Goal: Task Accomplishment & Management: Use online tool/utility

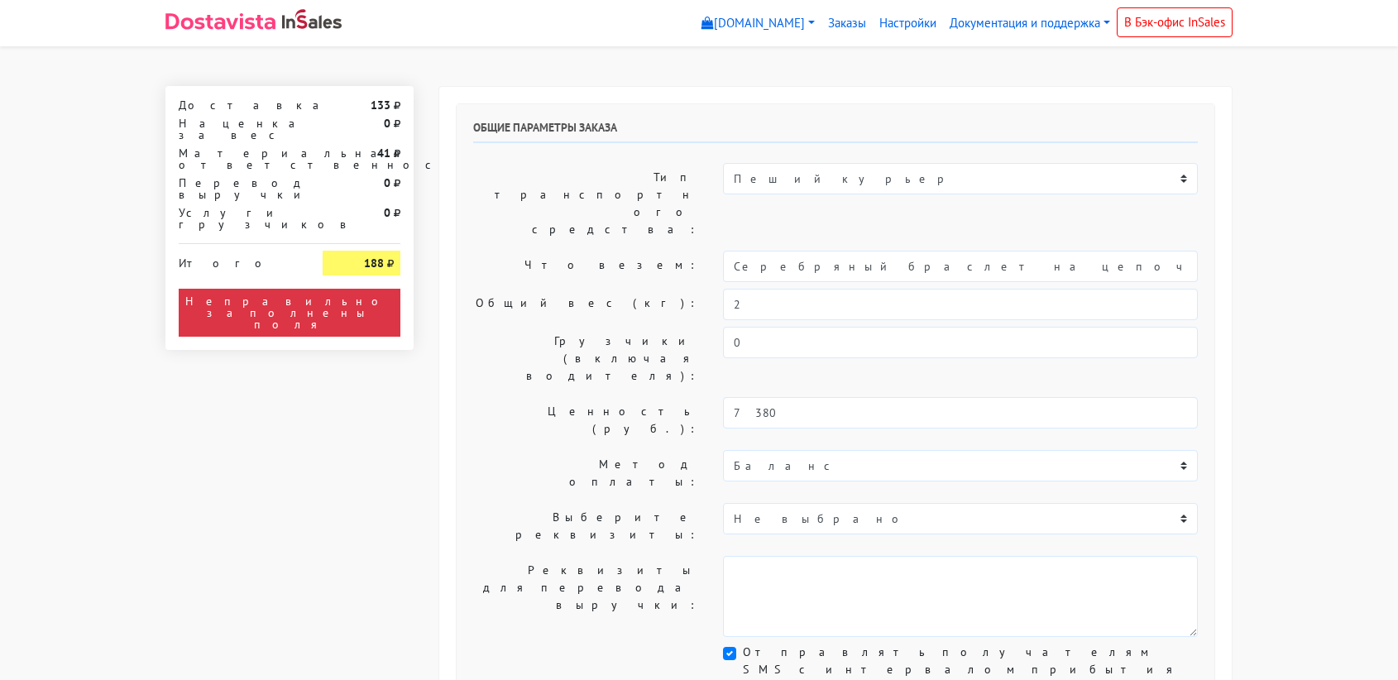
select select "11:00"
select select "21:00"
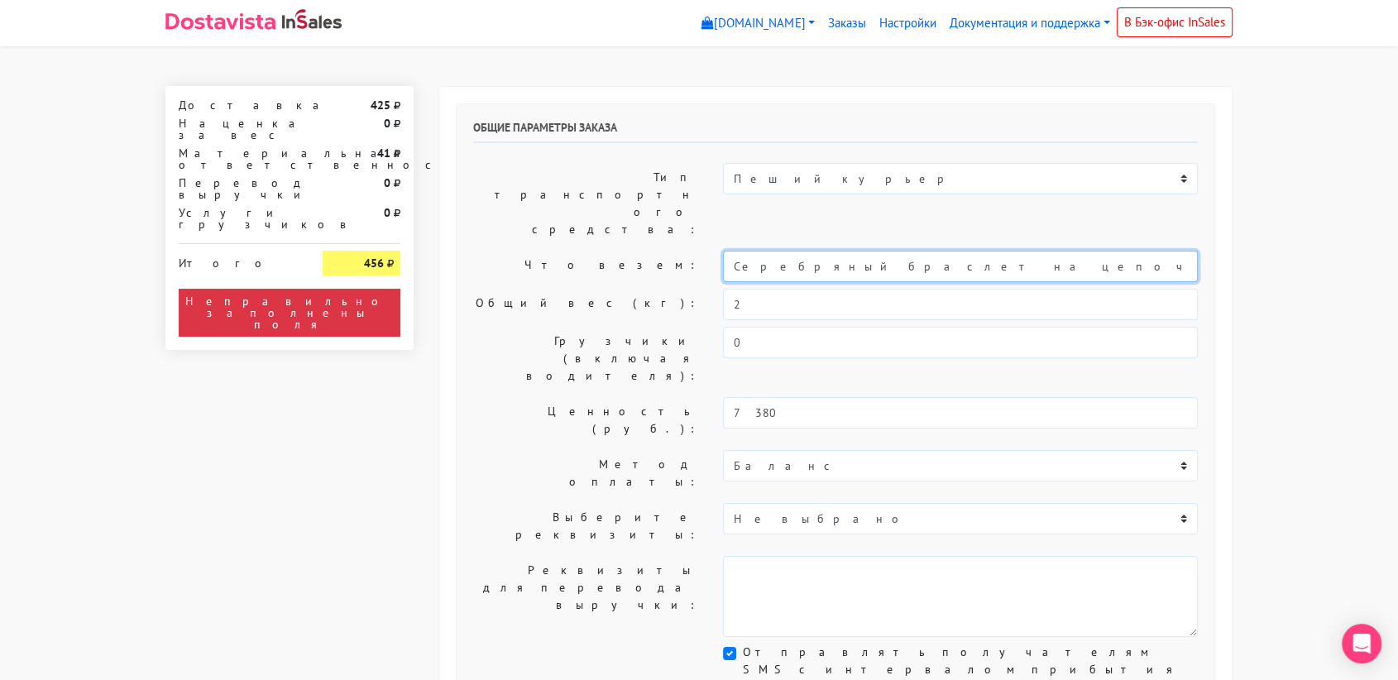
click at [821, 251] on input "Серебряный браслет на цепочке на ногу «Жемчужина» (21-26)" at bounding box center [960, 266] width 475 height 31
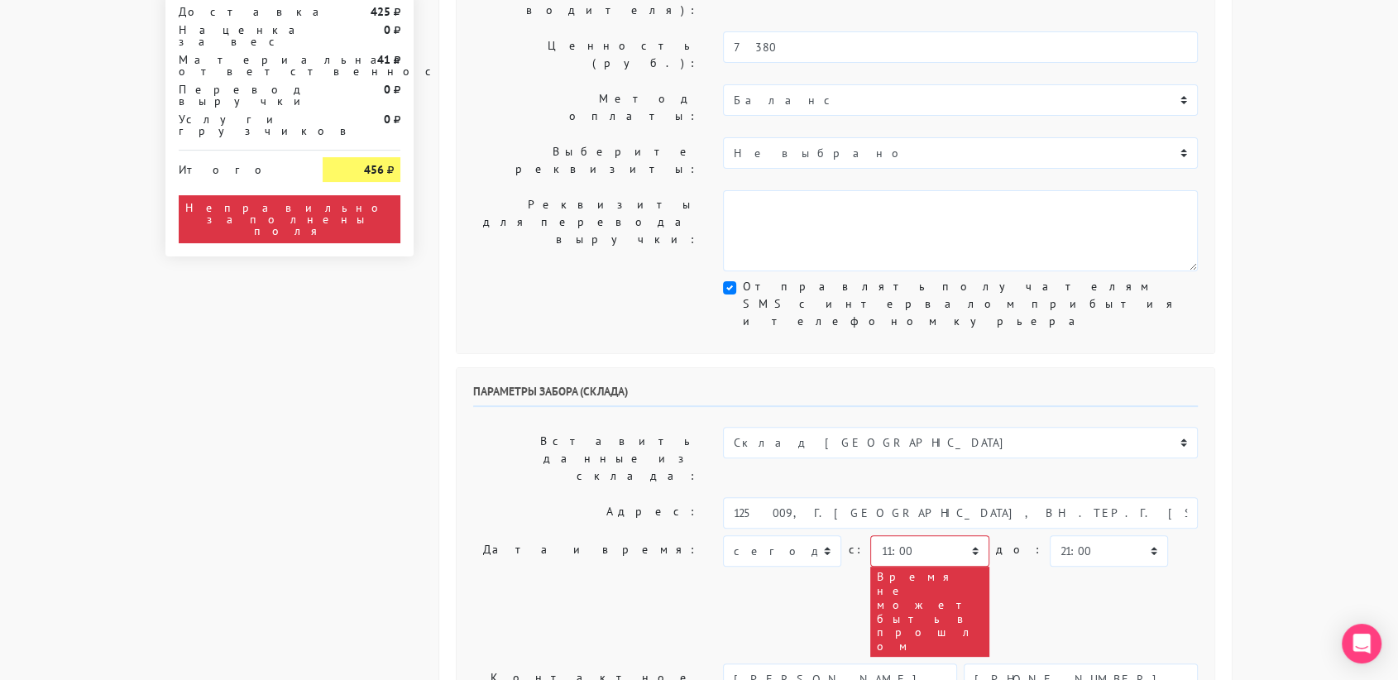
scroll to position [366, 0]
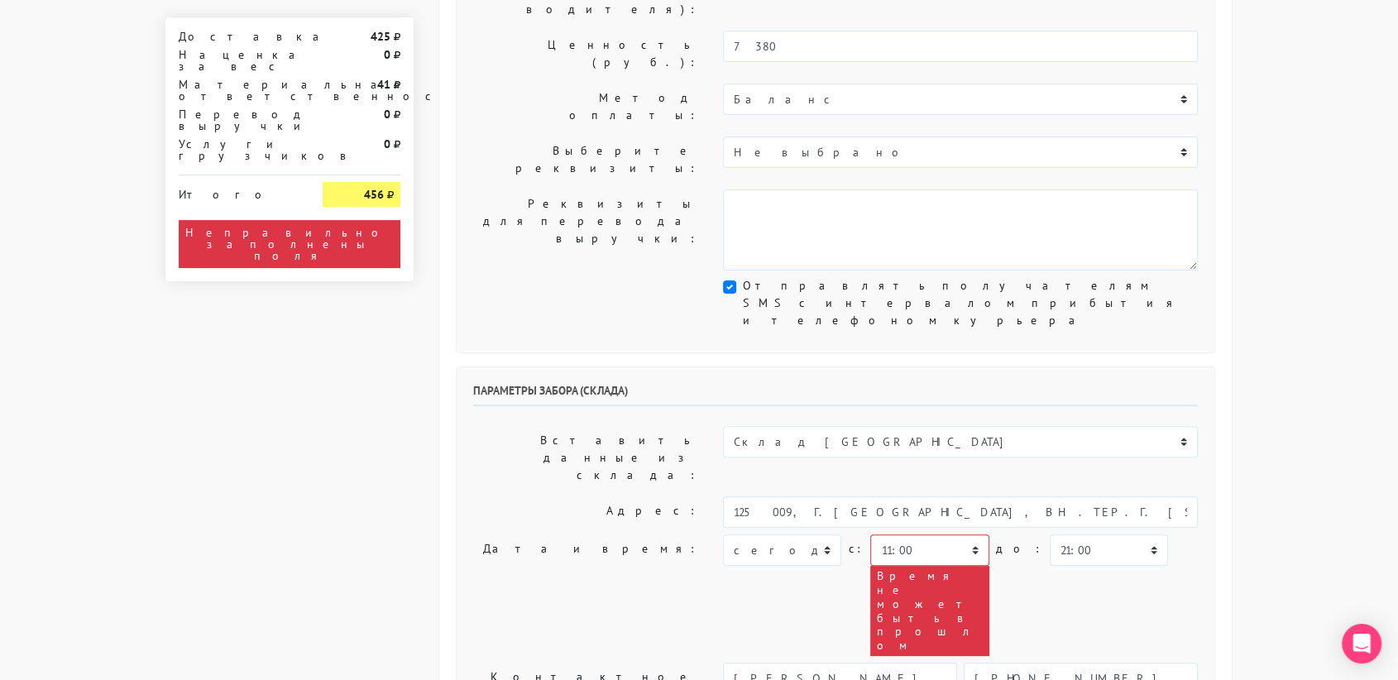
type input "украшения"
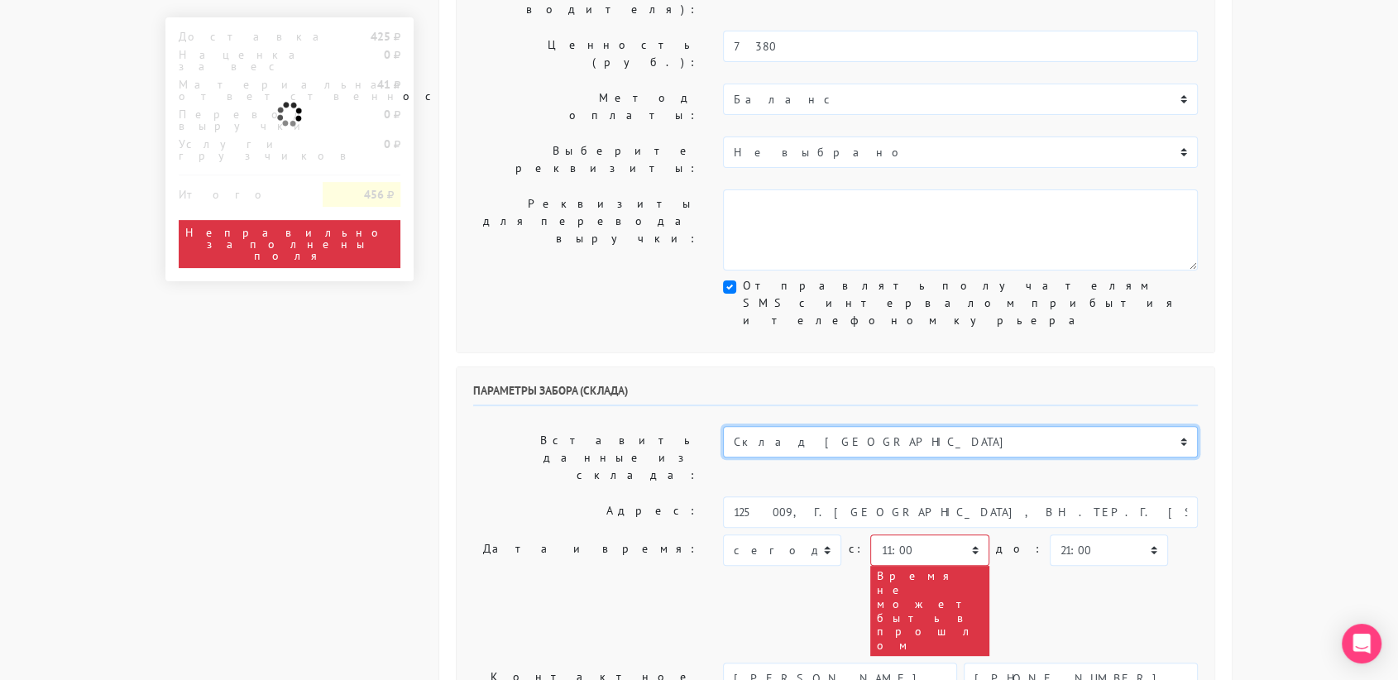
click at [830, 426] on select "Склад [GEOGRAPHIC_DATA] Склад [GEOGRAPHIC_DATA] [GEOGRAPHIC_DATA]Никольская Скл…" at bounding box center [960, 441] width 475 height 31
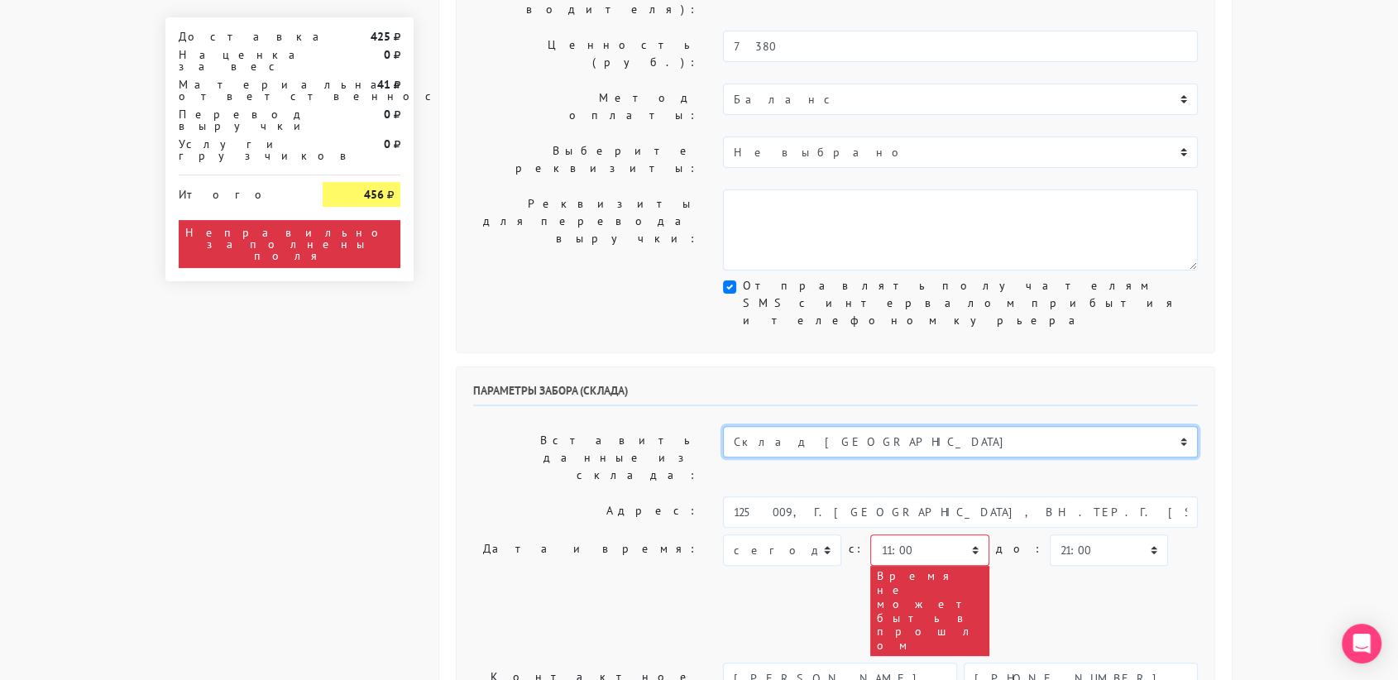
select select "1019"
click at [723, 426] on select "Склад [GEOGRAPHIC_DATA] Склад [GEOGRAPHIC_DATA] [GEOGRAPHIC_DATA]Никольская Скл…" at bounding box center [960, 441] width 475 height 31
type input "[STREET_ADDRESS]"
type input "89251806702"
type textarea "Магазин серебряных украшений SBLESKOM (вход со стороны [GEOGRAPHIC_DATA])"
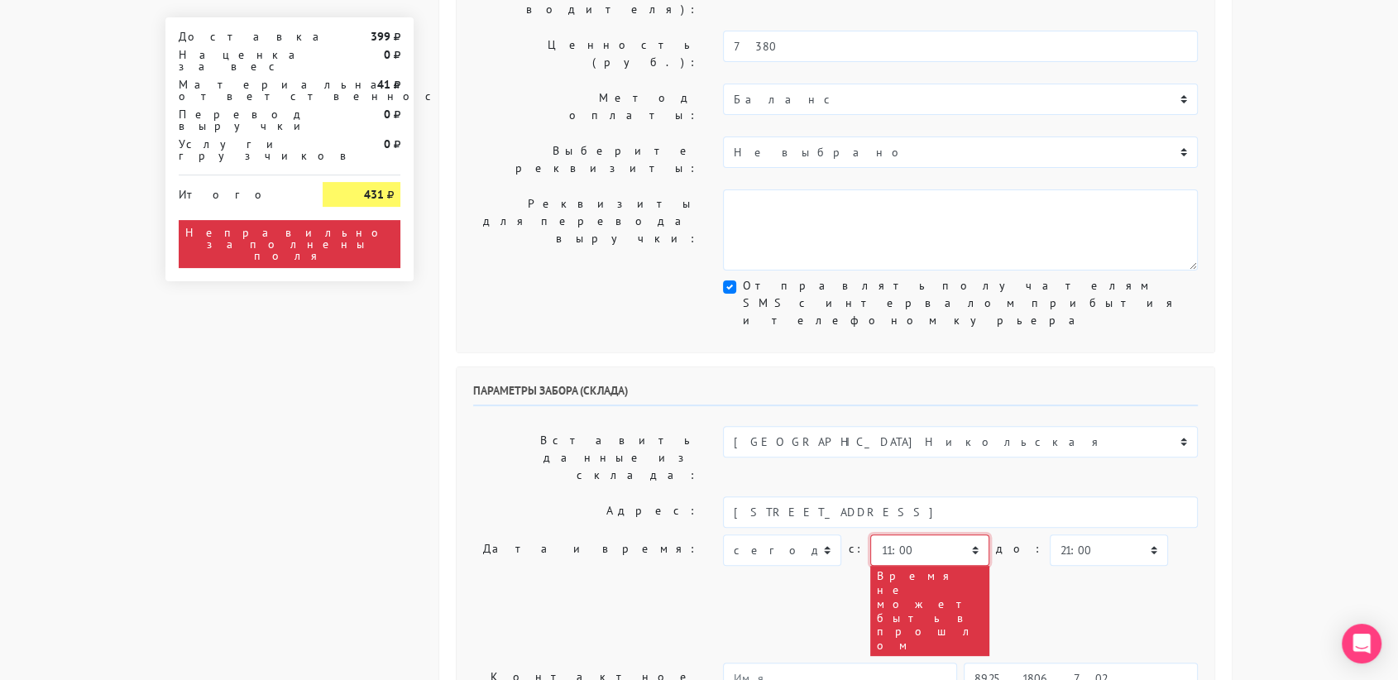
click at [966, 534] on select "00:00 00:30 01:00 01:30 02:00 02:30 03:00 03:30 04:00 04:30 05:00 05:30 06:00 0…" at bounding box center [929, 549] width 118 height 31
select select "17:00"
click at [870, 534] on select "00:00 00:30 01:00 01:30 02:00 02:30 03:00 03:30 04:00 04:30 05:00 05:30 06:00 0…" at bounding box center [929, 549] width 118 height 31
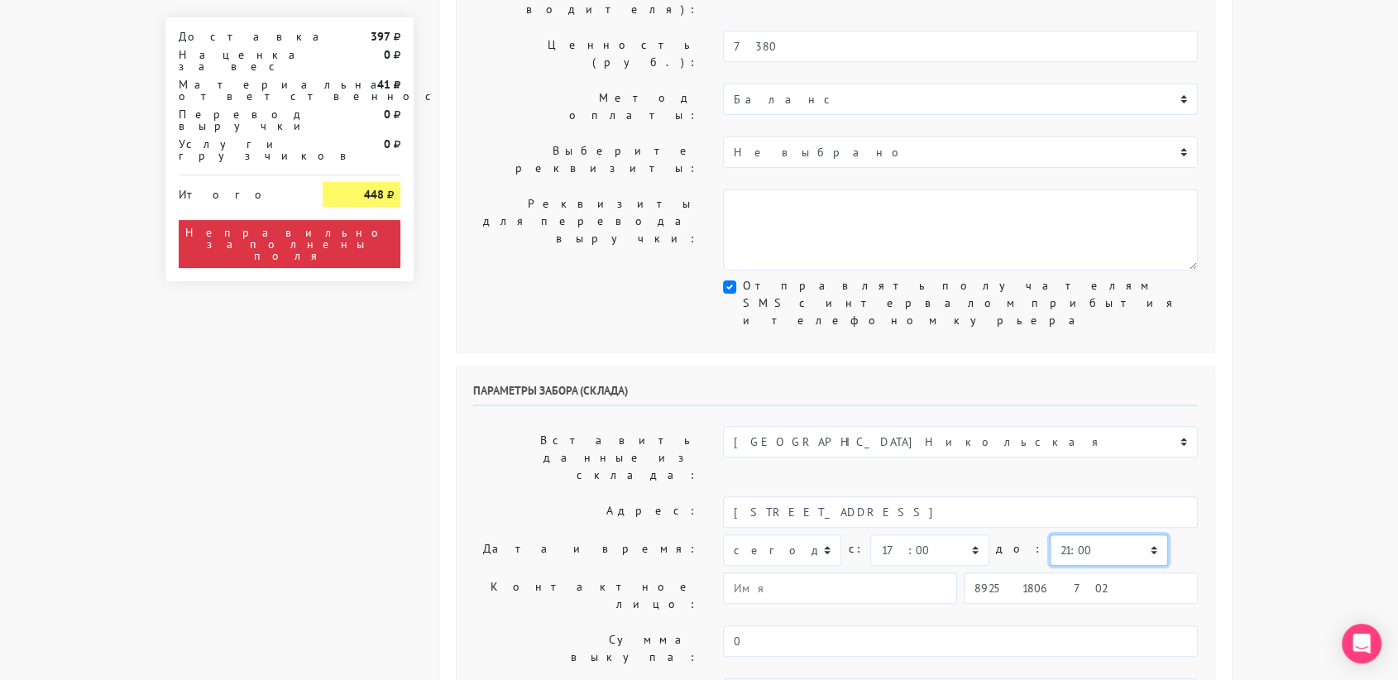
click at [1112, 534] on select "00:00 00:30 01:00 01:30 02:00 02:30 03:00 03:30 04:00 04:30 05:00 05:30 06:00 0…" at bounding box center [1109, 549] width 118 height 31
select select "17:30"
click at [1050, 534] on select "00:00 00:30 01:00 01:30 02:00 02:30 03:00 03:30 04:00 04:30 05:00 05:30 06:00 0…" at bounding box center [1109, 549] width 118 height 31
click at [1051, 572] on input "89251806702" at bounding box center [1081, 587] width 234 height 31
type input "9234448187"
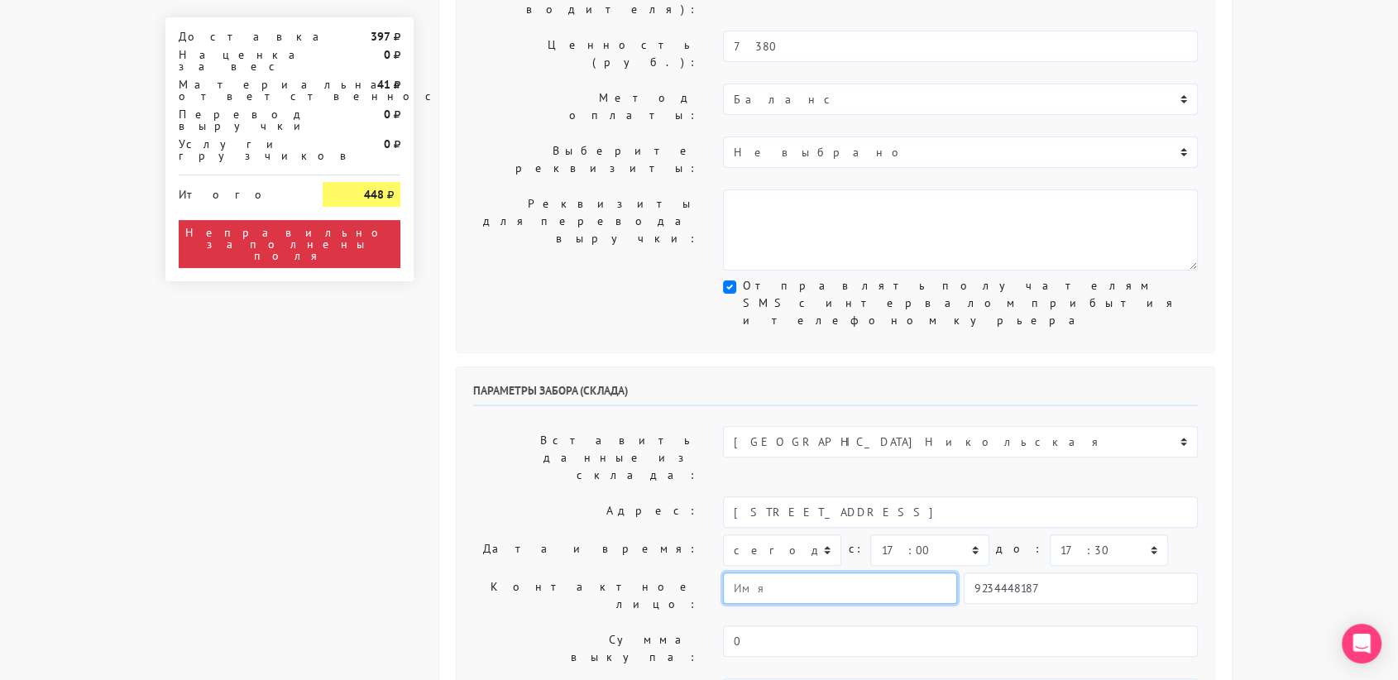
type input "Юлия"
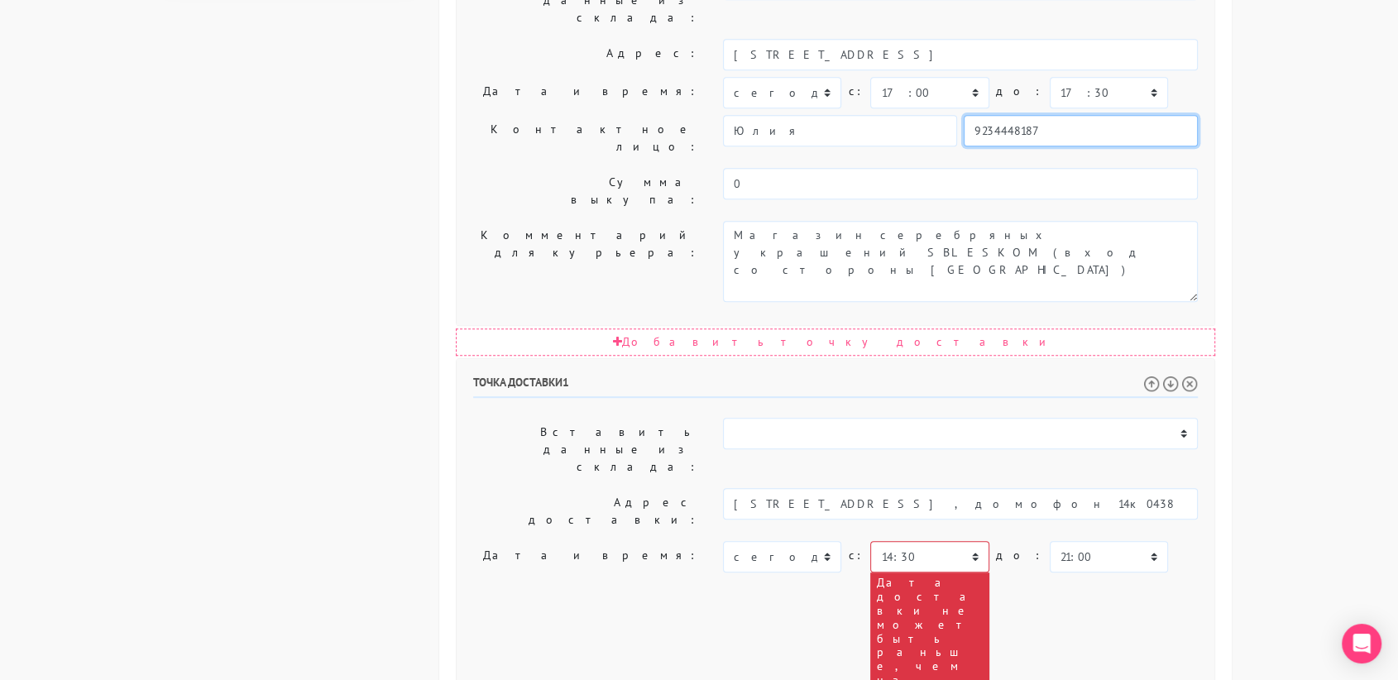
scroll to position [826, 0]
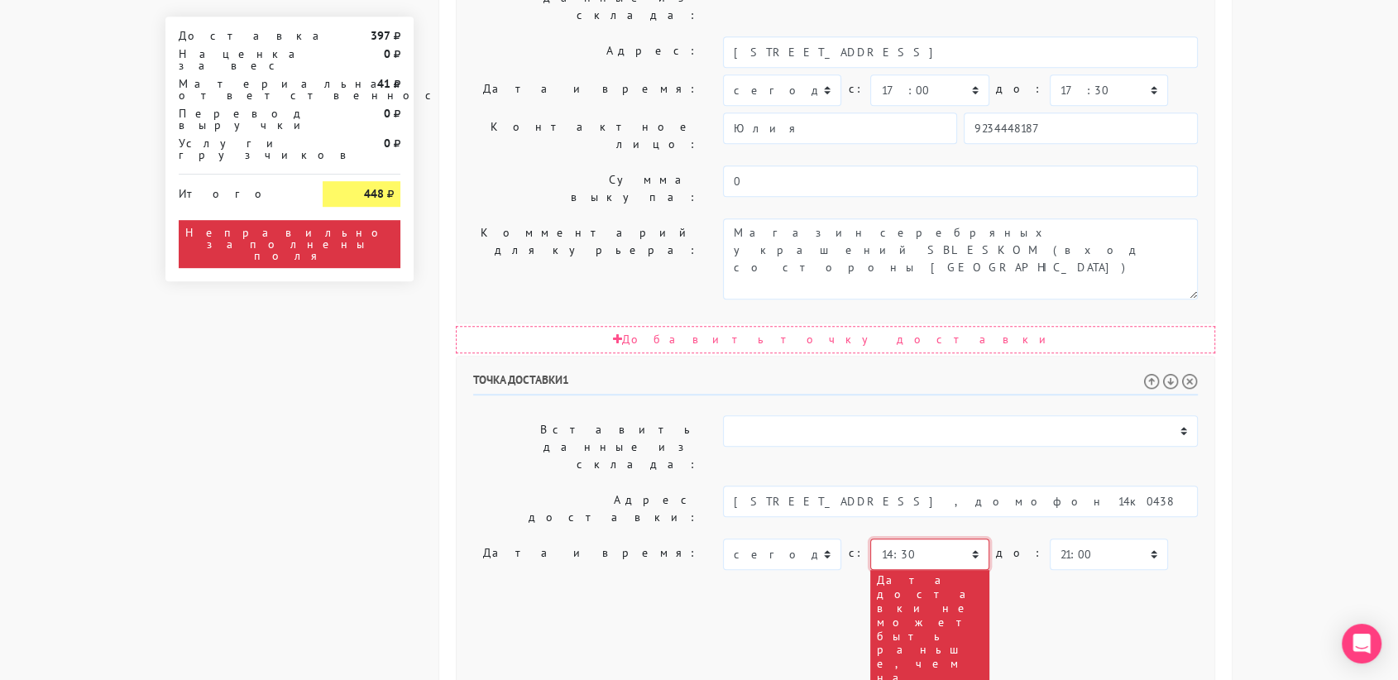
click at [967, 539] on select "00:00 00:30 01:00 01:30 02:00 02:30 03:00 03:30 04:00 04:30 05:00 05:30 06:00 0…" at bounding box center [929, 554] width 118 height 31
select select "18:00"
click at [870, 539] on select "00:00 00:30 01:00 01:30 02:00 02:30 03:00 03:30 04:00 04:30 05:00 05:30 06:00 0…" at bounding box center [929, 554] width 118 height 31
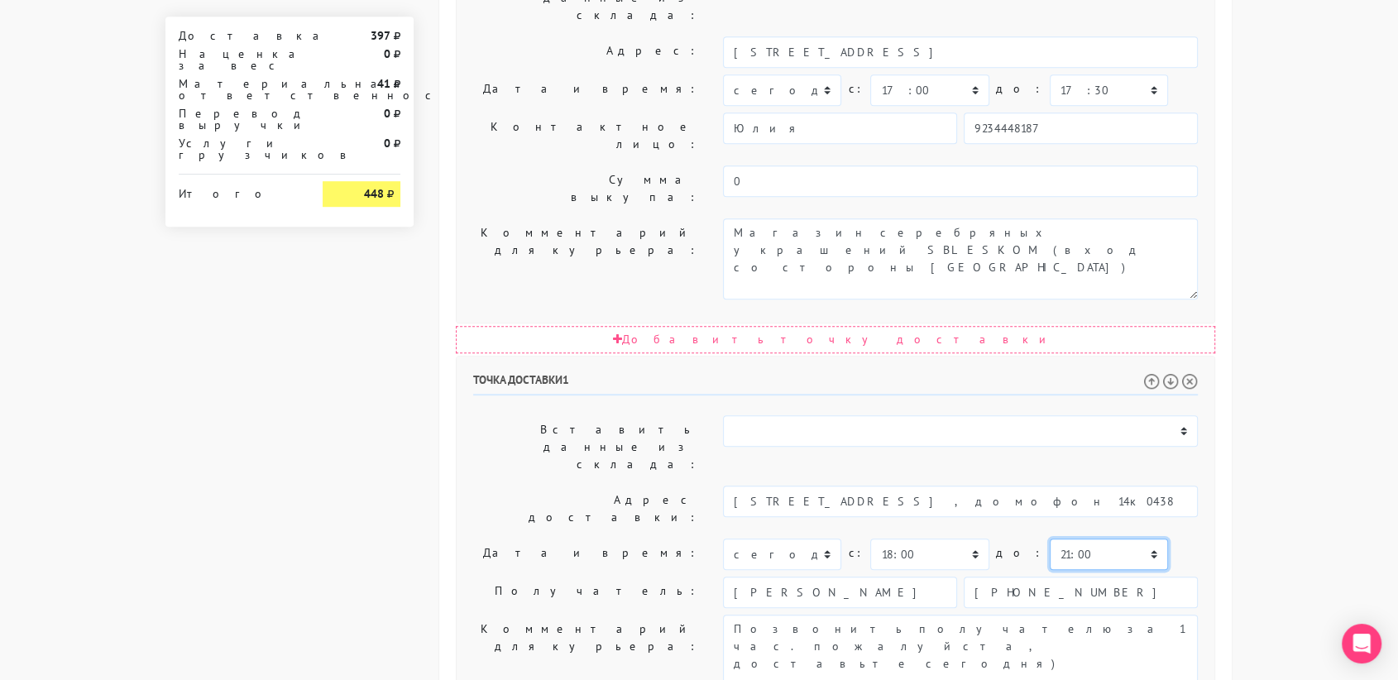
click at [1106, 539] on select "00:00 00:30 01:00 01:30 02:00 02:30 03:00 03:30 04:00 04:30 05:00 05:30 06:00 0…" at bounding box center [1109, 554] width 118 height 31
select select "22:00"
click at [1050, 539] on select "00:00 00:30 01:00 01:30 02:00 02:30 03:00 03:30 04:00 04:30 05:00 05:30 06:00 0…" at bounding box center [1109, 554] width 118 height 31
drag, startPoint x: 1089, startPoint y: 363, endPoint x: 945, endPoint y: 349, distance: 144.6
click at [946, 615] on textarea "Позвонить получателю за 1 час. пожалуйста, доставьте сегодня)" at bounding box center [960, 655] width 475 height 81
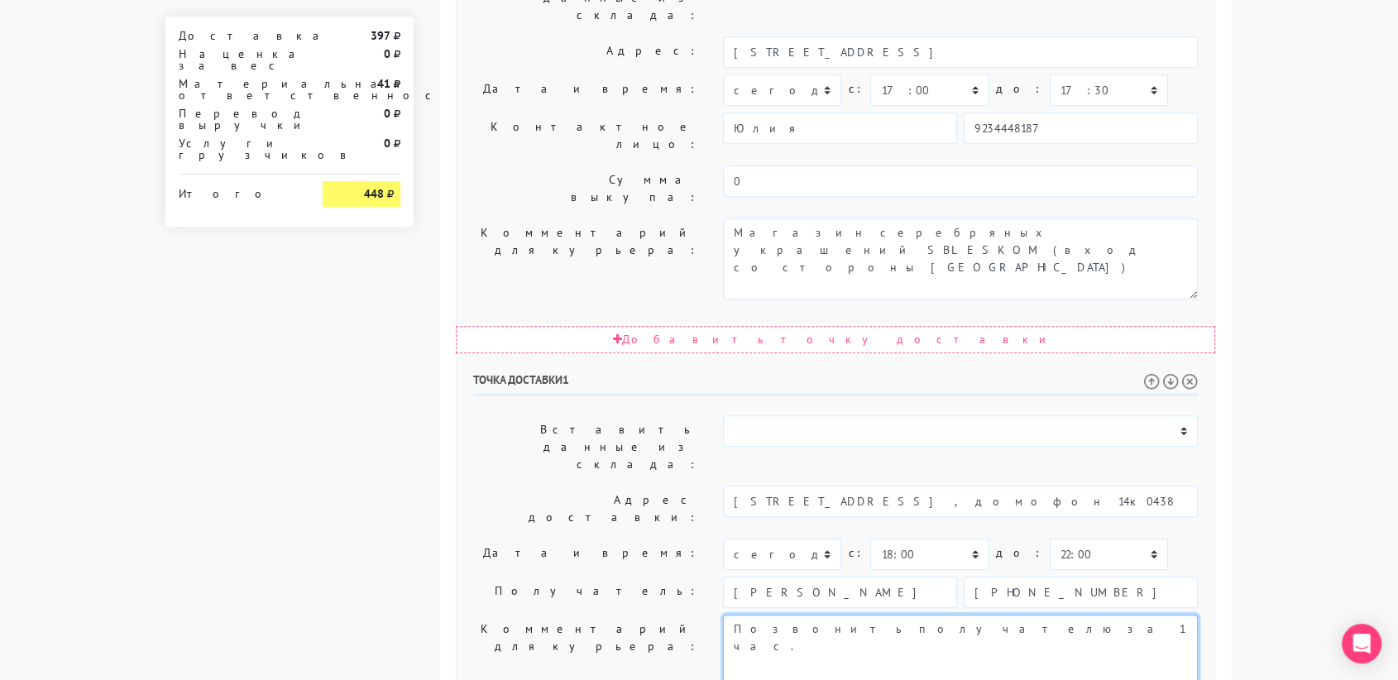
type textarea "Позвонить получателю за 1 час."
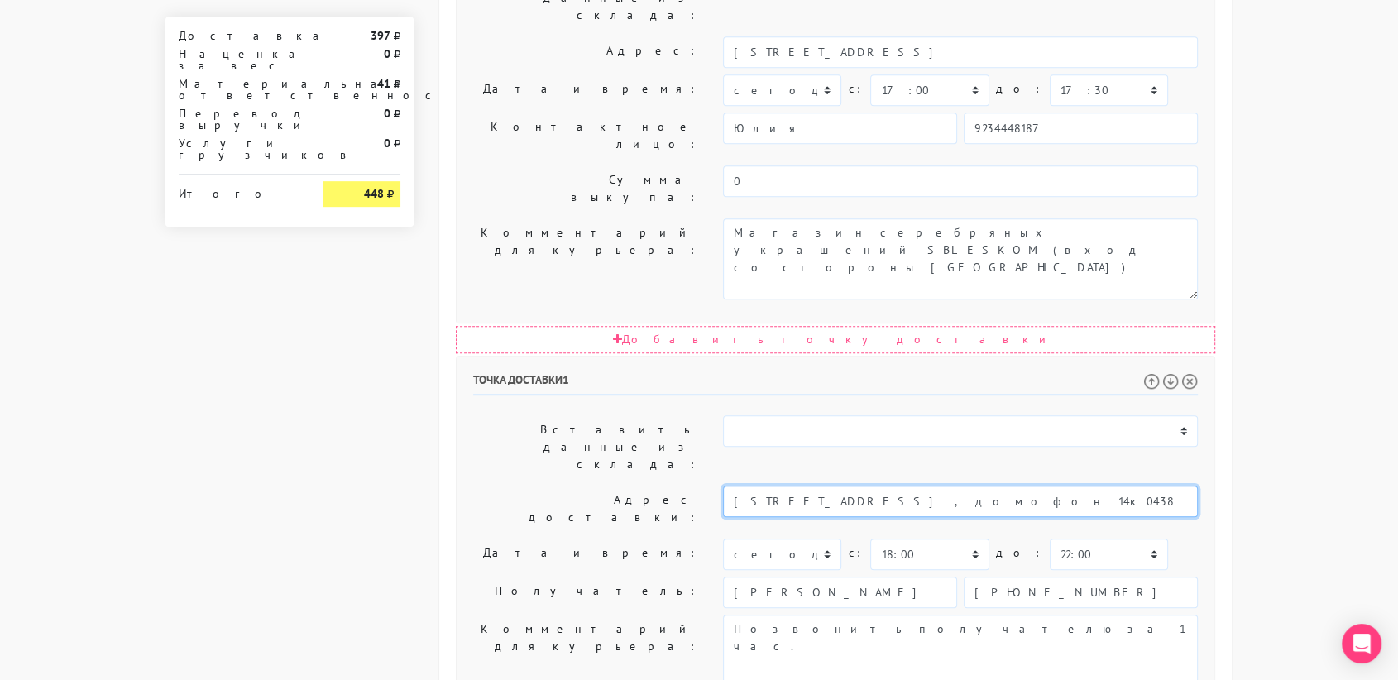
drag, startPoint x: 1118, startPoint y: 245, endPoint x: 886, endPoint y: 251, distance: 231.7
click at [886, 486] on input "[STREET_ADDRESS] , домофон 14к0438" at bounding box center [960, 501] width 475 height 31
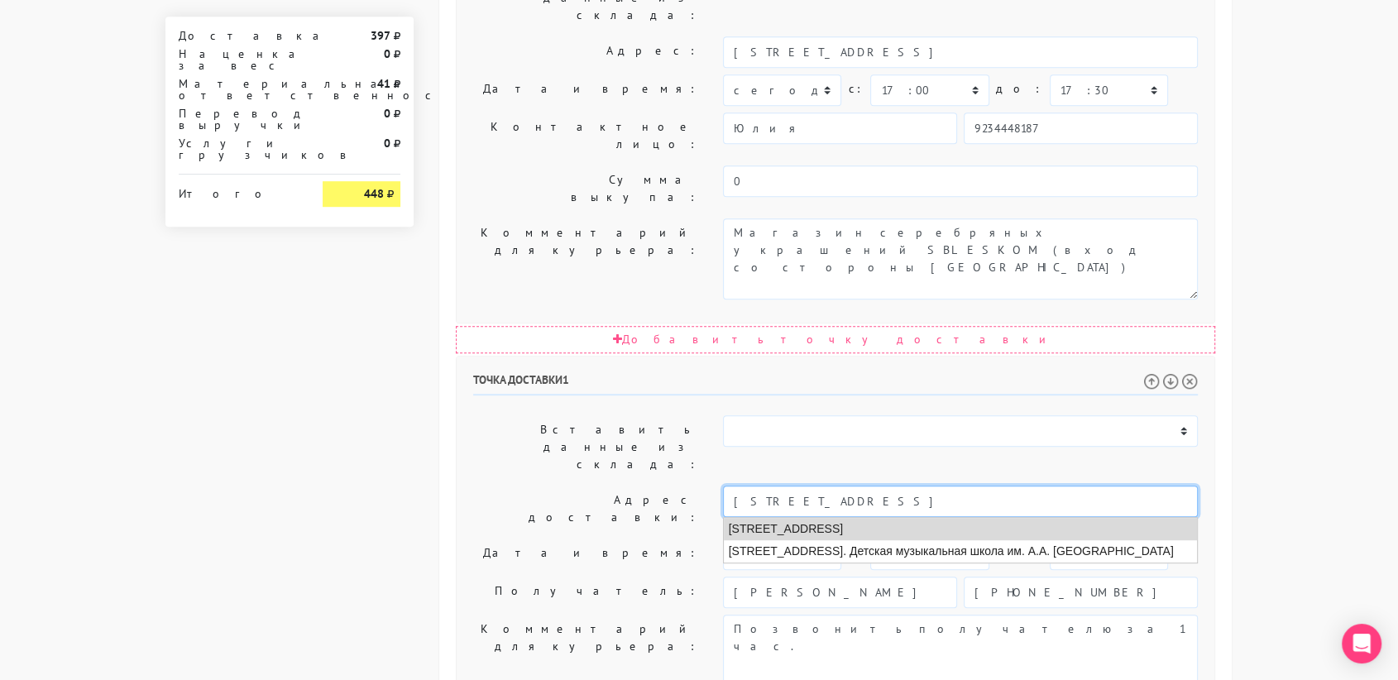
click at [872, 518] on li "[STREET_ADDRESS]" at bounding box center [961, 529] width 474 height 22
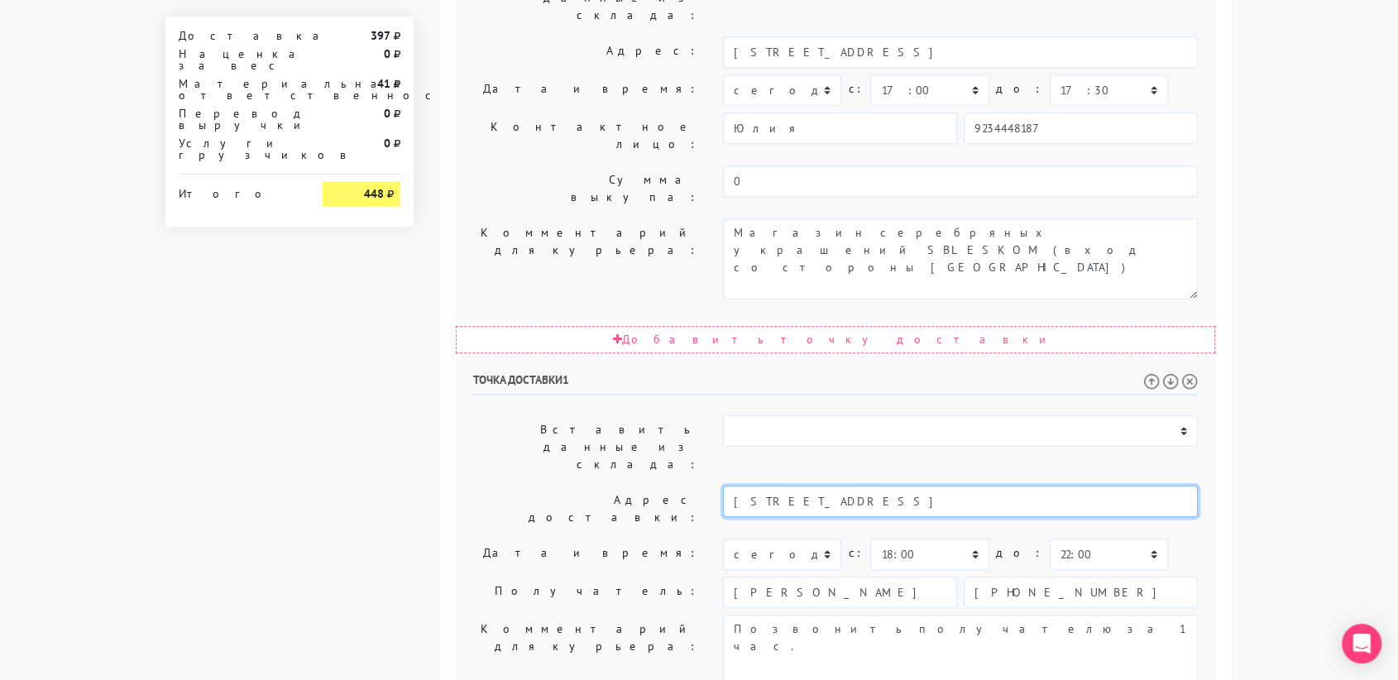
type input "[STREET_ADDRESS]"
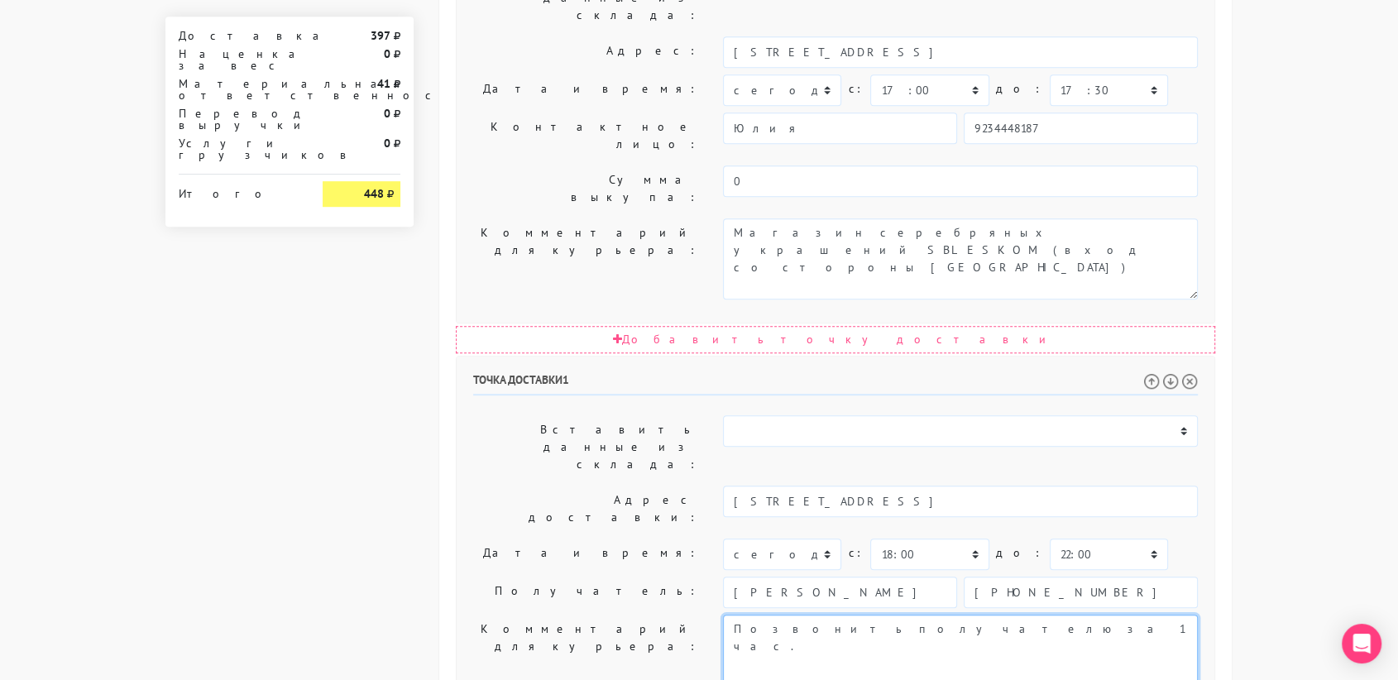
click at [929, 615] on textarea "Позвонить получателю за 1 час. пожалуйста, доставьте сегодня)" at bounding box center [960, 655] width 475 height 81
paste textarea "подъезд 1, кВ 14, 4 этаж , домофон 14к0438"
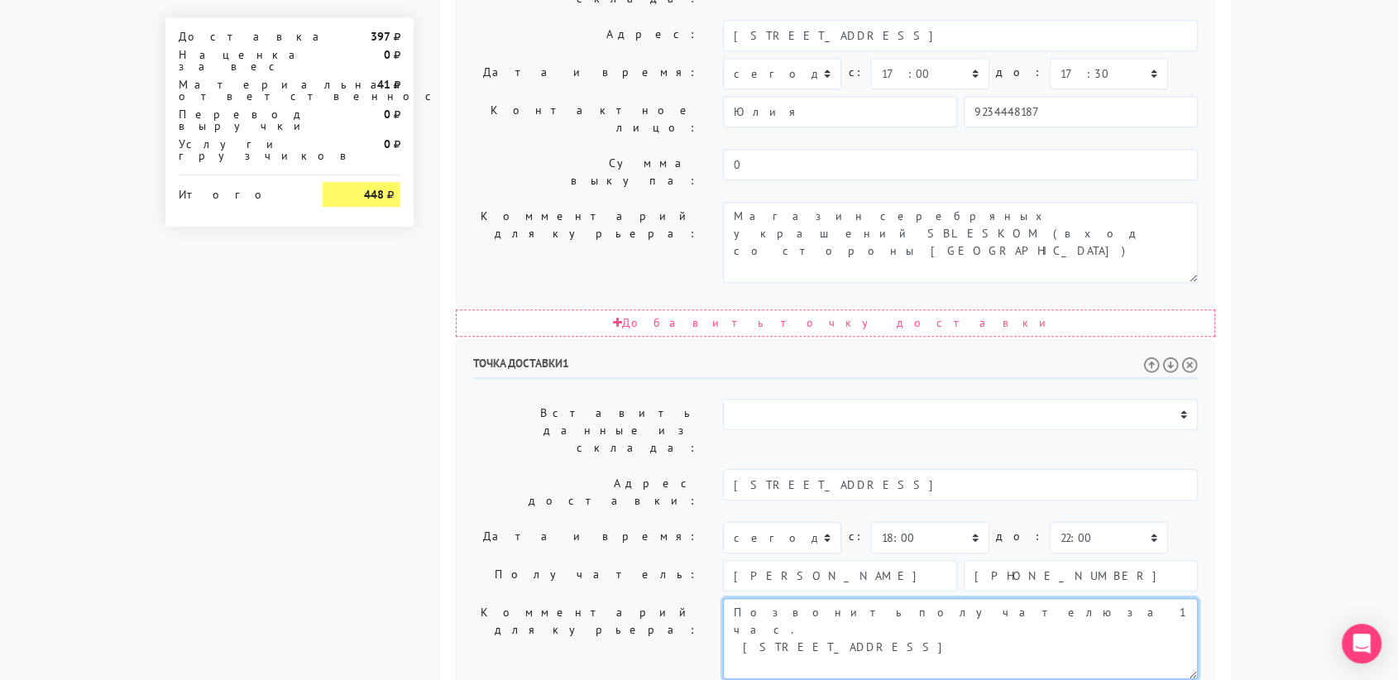
type textarea "Позвонить получателю за 1 час. [STREET_ADDRESS]"
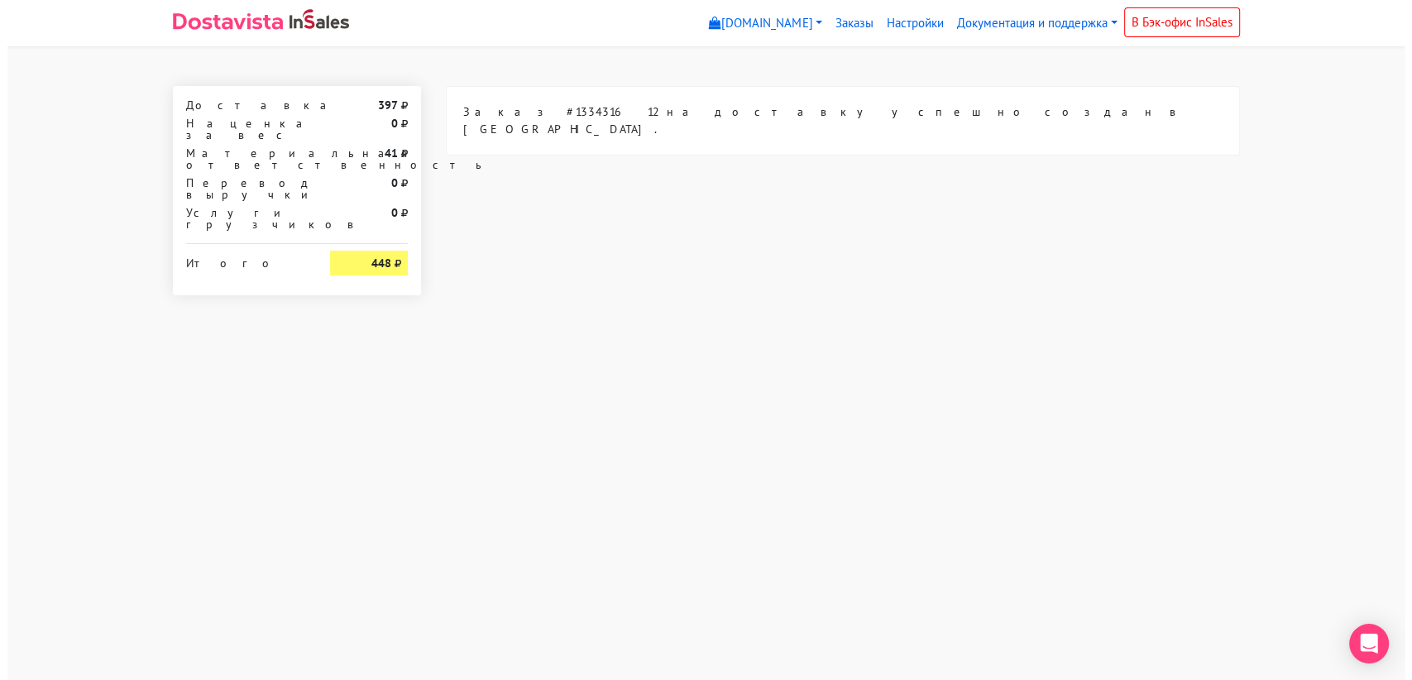
scroll to position [0, 0]
